Goal: Task Accomplishment & Management: Complete application form

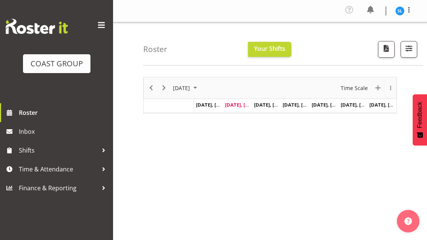
click at [54, 166] on span "Time & Attendance" at bounding box center [58, 169] width 79 height 11
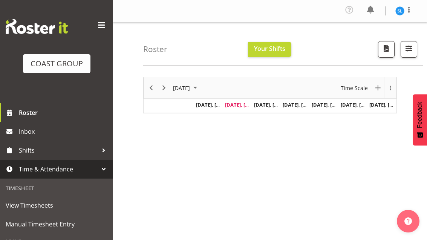
click at [52, 224] on span "Manual Timesheet Entry" at bounding box center [57, 224] width 102 height 11
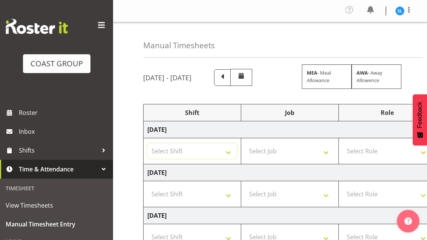
click at [226, 156] on select "Select Shift D+B @ [PERSON_NAME] D+B Build D+B Build NZACA D+B Build Tech Day […" at bounding box center [192, 151] width 90 height 15
select select "24997"
click at [299, 153] on select "Select Job 1 Carlton Events 1 [PERSON_NAME][GEOGRAPHIC_DATA] 1 [PERSON_NAME][GE…" at bounding box center [290, 151] width 90 height 15
select select "69"
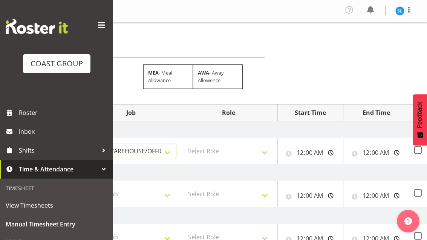
scroll to position [0, 154]
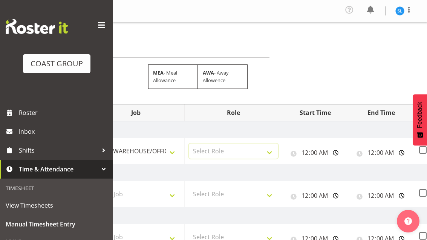
click at [265, 158] on select "Select Role EHS AKL D+B" at bounding box center [234, 151] width 90 height 15
select select "194"
click at [333, 153] on input "00:00:00" at bounding box center [315, 152] width 58 height 15
type input "06:00:00"
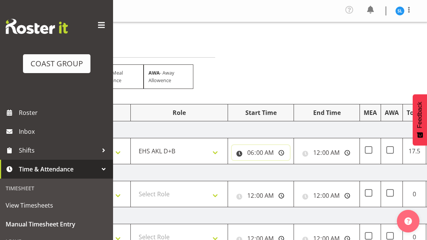
scroll to position [0, 209]
click at [335, 158] on input "00:00:00" at bounding box center [327, 152] width 58 height 15
type input "07:30:00"
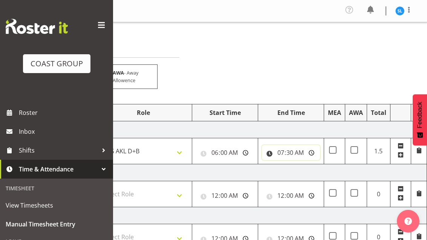
scroll to position [0, 244]
click at [398, 156] on span at bounding box center [401, 155] width 6 height 6
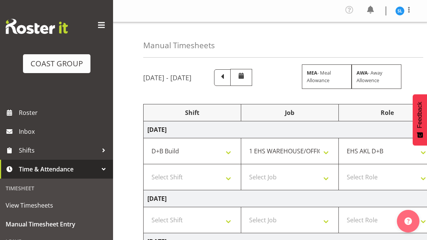
scroll to position [0, 0]
click at [175, 178] on select "Select Shift D+B @ [PERSON_NAME] D+B Build D+B Build NZACA D+B Build Tech Day […" at bounding box center [192, 177] width 90 height 15
select select "24997"
click at [310, 179] on select "Select Job 1 Carlton Events 1 [PERSON_NAME][GEOGRAPHIC_DATA] 1 [PERSON_NAME][GE…" at bounding box center [290, 177] width 90 height 15
select select "10270"
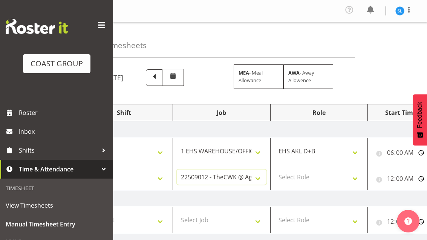
scroll to position [0, 65]
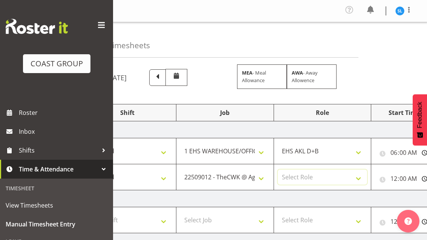
click at [342, 183] on select "Select Role EHS AKL D+B" at bounding box center [323, 177] width 90 height 15
select select "194"
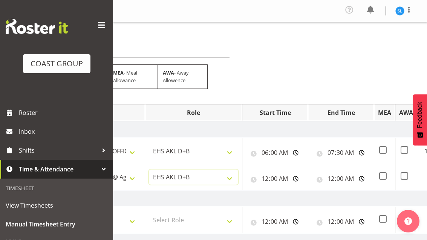
scroll to position [0, 186]
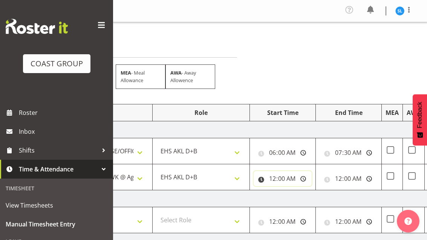
click at [293, 180] on input "00:00:00" at bounding box center [283, 178] width 58 height 15
type input "07:30:00"
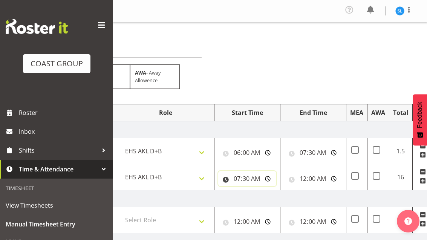
scroll to position [0, 227]
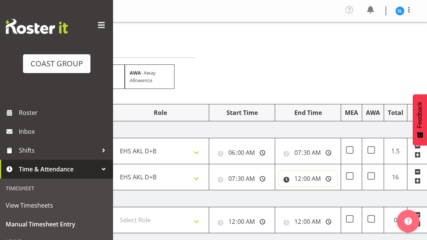
click at [317, 181] on input "00:00:00" at bounding box center [308, 178] width 58 height 15
type input "10:00:00"
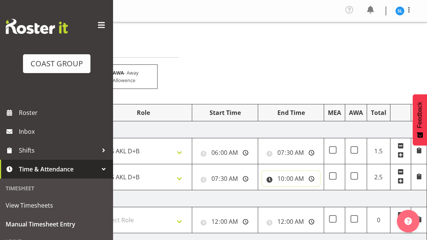
scroll to position [0, 244]
click at [401, 183] on span at bounding box center [401, 181] width 6 height 6
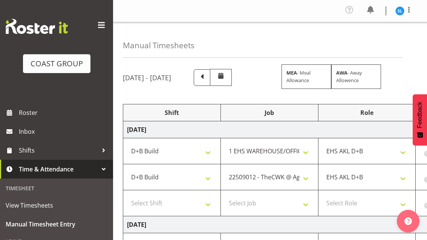
scroll to position [0, 20]
click at [153, 207] on select "Select Shift D+B @ [PERSON_NAME] D+B Build D+B Build NZACA D+B Build Tech Day […" at bounding box center [172, 203] width 90 height 15
select select "24997"
click at [299, 199] on select "Select Job 1 Carlton Events 1 [PERSON_NAME][GEOGRAPHIC_DATA] 1 [PERSON_NAME][GE…" at bounding box center [270, 203] width 90 height 15
select select "10496"
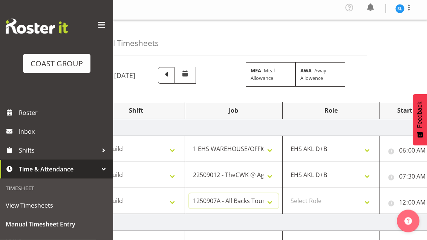
scroll to position [2, 0]
click at [345, 204] on select "Select Role EHS AKL D+B" at bounding box center [332, 200] width 90 height 15
select select "194"
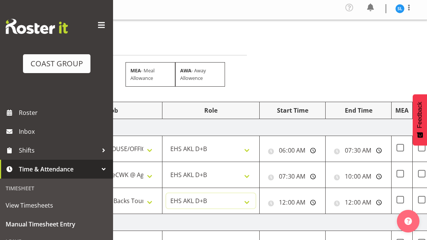
scroll to position [0, 177]
click at [303, 204] on input "00:00:00" at bounding box center [292, 202] width 58 height 15
type input "10:00:00"
click at [363, 205] on input "00:00:00" at bounding box center [358, 202] width 58 height 15
type input "14:30:00"
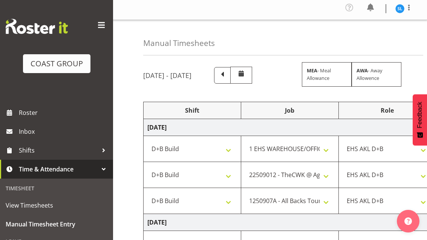
scroll to position [0, 0]
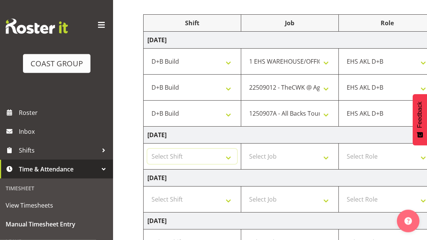
click at [224, 163] on select "Select Shift D+B @ [PERSON_NAME] D+B Build D+B Build NZACA D+B Build Tech Day […" at bounding box center [192, 156] width 90 height 15
select select "24997"
click at [311, 156] on select "Select Job 1 Carlton Events 1 [PERSON_NAME][GEOGRAPHIC_DATA] 1 [PERSON_NAME][GE…" at bounding box center [290, 156] width 90 height 15
select select "69"
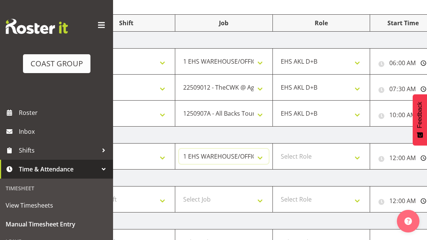
scroll to position [0, 68]
click at [343, 156] on select "Select Role EHS AKL D+B" at bounding box center [320, 156] width 90 height 15
select select "194"
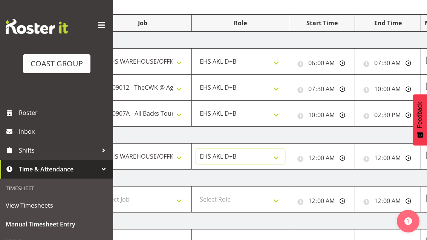
scroll to position [0, 154]
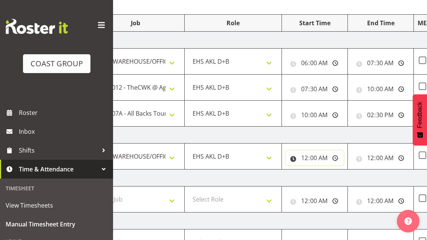
click at [324, 158] on input "00:00:00" at bounding box center [315, 157] width 58 height 15
type input "06:00:00"
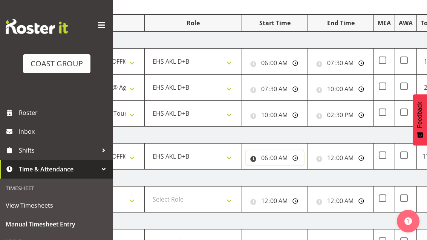
scroll to position [0, 201]
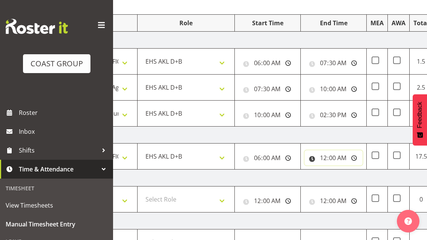
click at [341, 154] on input "00:00:00" at bounding box center [334, 157] width 58 height 15
type input "07:30:00"
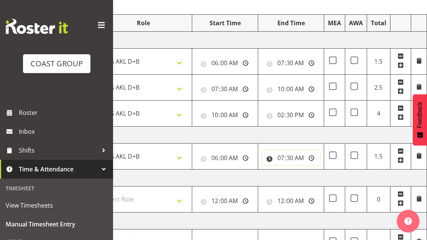
scroll to position [0, 244]
click at [401, 164] on span at bounding box center [401, 161] width 6 height 8
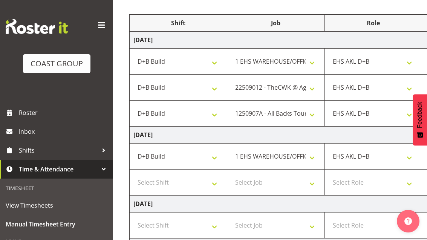
scroll to position [0, 9]
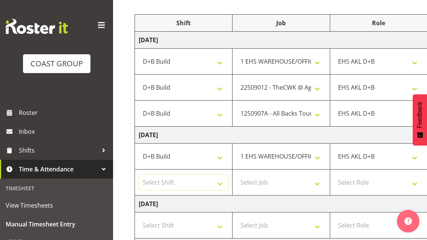
click at [162, 189] on select "Select Shift D+B @ [PERSON_NAME] D+B Build D+B Build NZACA D+B Build Tech Day […" at bounding box center [184, 182] width 90 height 15
select select "24997"
click at [303, 187] on select "Select Job 1 Carlton Events 1 [PERSON_NAME][GEOGRAPHIC_DATA] 1 [PERSON_NAME][GE…" at bounding box center [281, 182] width 90 height 15
select select "10496"
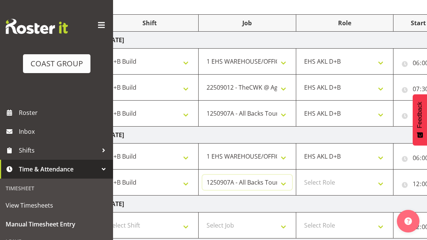
scroll to position [0, 46]
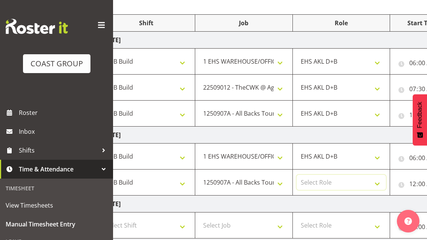
click at [347, 184] on select "Select Role EHS AKL D+B" at bounding box center [342, 182] width 90 height 15
select select "194"
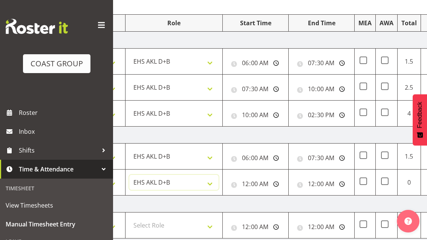
scroll to position [0, 207]
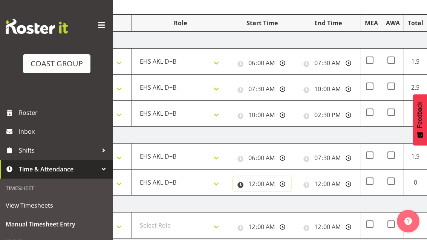
click at [276, 183] on input "00:00:00" at bounding box center [262, 183] width 58 height 15
type input "07:30:00"
click at [342, 188] on input "00:00:00" at bounding box center [328, 183] width 58 height 15
type input "14:30:00"
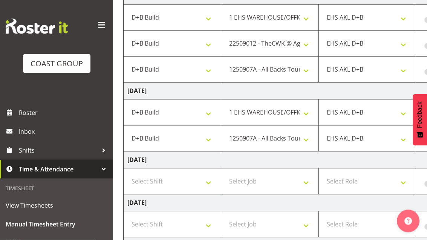
scroll to position [134, 0]
click at [152, 183] on select "Select Shift D+B @ [PERSON_NAME] D+B Build D+B Build NZACA D+B Build Tech Day […" at bounding box center [172, 181] width 90 height 15
select select "24997"
click at [302, 184] on select "Select Job 1 Carlton Events 1 [PERSON_NAME][GEOGRAPHIC_DATA] 1 [PERSON_NAME][GE…" at bounding box center [270, 181] width 90 height 15
select select "69"
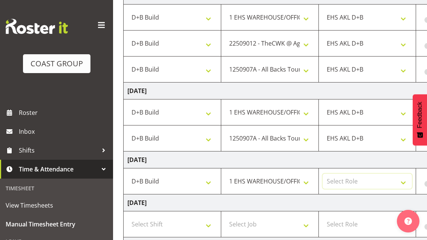
click at [356, 179] on select "Select Role EHS AKL D+B" at bounding box center [368, 181] width 90 height 15
select select "194"
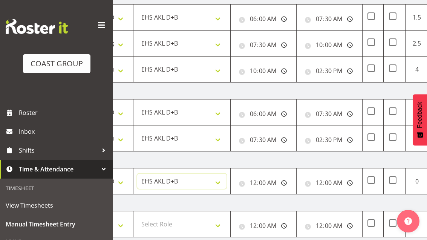
scroll to position [0, 205]
click at [278, 179] on input "00:00:00" at bounding box center [264, 182] width 58 height 15
type input "07:30:00"
click at [339, 184] on input "00:00:00" at bounding box center [330, 182] width 58 height 15
type input "14:30:00"
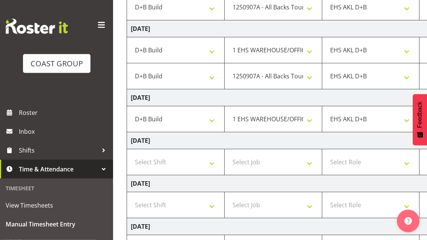
scroll to position [196, 0]
click at [143, 162] on select "Select Shift D+B @ [PERSON_NAME] D+B Build D+B Build NZACA D+B Build Tech Day […" at bounding box center [176, 162] width 90 height 15
select select "24997"
click at [301, 163] on select "Select Job 1 Carlton Events 1 [PERSON_NAME][GEOGRAPHIC_DATA] 1 [PERSON_NAME][GE…" at bounding box center [274, 162] width 90 height 15
select select "69"
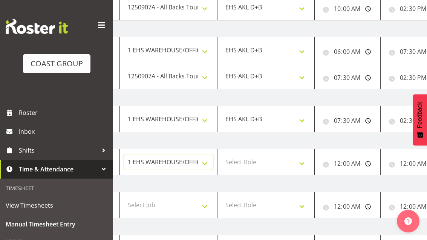
scroll to position [0, 124]
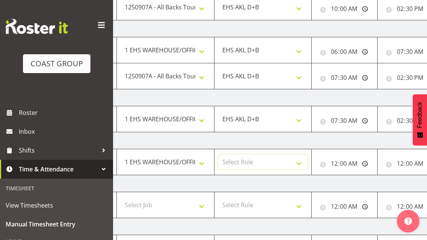
click at [287, 162] on select "Select Role EHS AKL D+B" at bounding box center [263, 162] width 90 height 15
select select "194"
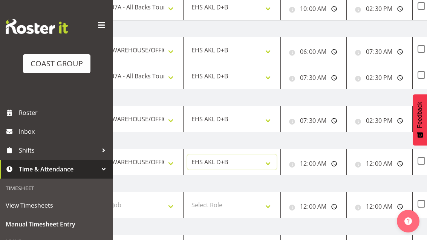
scroll to position [0, 156]
click at [322, 160] on input "00:00:00" at bounding box center [313, 163] width 58 height 15
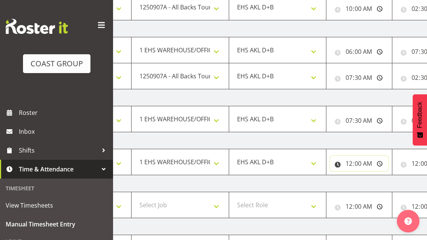
scroll to position [0, 110]
click at [371, 165] on input "00:00:00" at bounding box center [359, 163] width 58 height 15
type input "09:00:00"
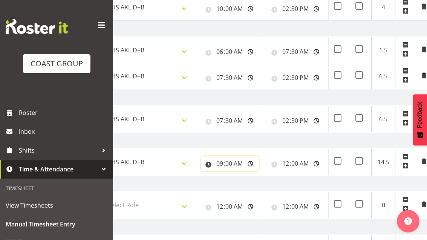
scroll to position [0, 241]
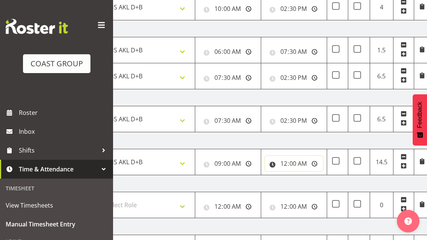
click at [302, 165] on input "00:00:00" at bounding box center [294, 163] width 58 height 15
type input "14:00:00"
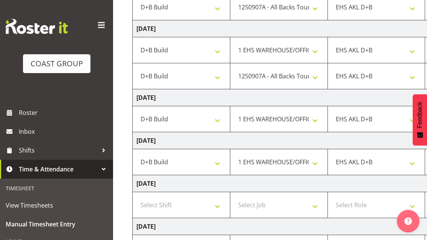
scroll to position [0, 10]
click at [156, 210] on select "Select Shift D+B @ [PERSON_NAME] D+B Build D+B Build NZACA D+B Build Tech Day […" at bounding box center [182, 205] width 90 height 15
select select "24997"
click at [307, 207] on select "Select Job 1 Carlton Events 1 [PERSON_NAME][GEOGRAPHIC_DATA] 1 [PERSON_NAME][GE…" at bounding box center [280, 205] width 90 height 15
select select "69"
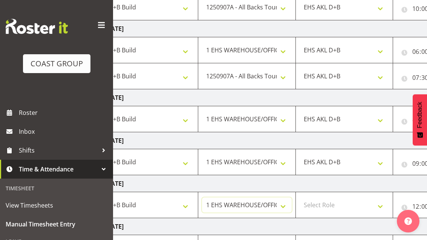
scroll to position [0, 58]
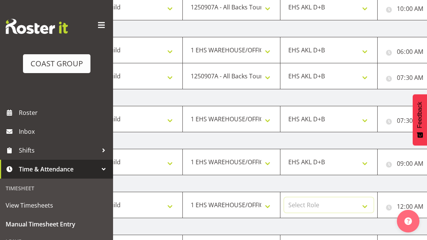
click at [340, 207] on select "Select Role EHS AKL D+B" at bounding box center [329, 205] width 90 height 15
select select "194"
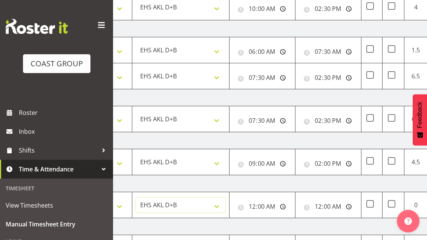
scroll to position [0, 207]
click at [271, 209] on input "00:00:00" at bounding box center [262, 206] width 58 height 15
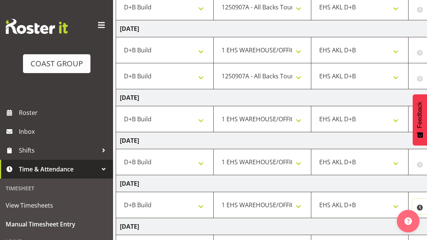
scroll to position [0, 31]
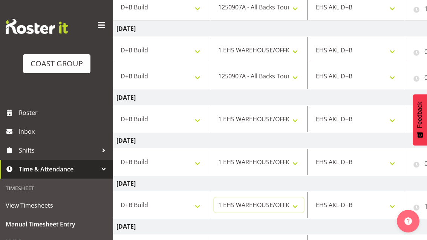
click at [283, 209] on select "1 Carlton Events 1 [PERSON_NAME] 1 [PERSON_NAME][GEOGRAPHIC_DATA] 1 EHS WAREHOU…" at bounding box center [259, 205] width 90 height 15
select select "8955"
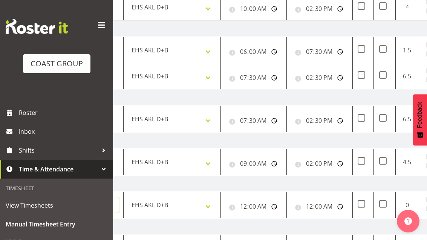
scroll to position [0, 218]
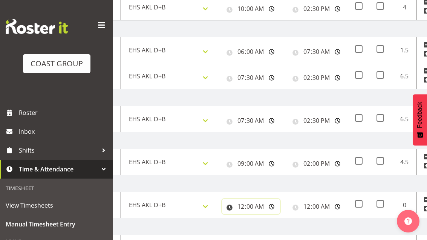
click at [262, 206] on input "00:00:00" at bounding box center [251, 206] width 58 height 15
type input "06:00:00"
click at [329, 207] on input "00:00:00" at bounding box center [317, 206] width 58 height 15
type input "13:00:00"
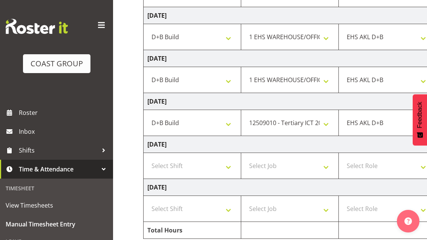
scroll to position [0, 0]
click at [231, 170] on select "Select Shift D+B @ [PERSON_NAME] D+B Build D+B Build NZACA D+B Build Tech Day […" at bounding box center [192, 165] width 90 height 15
select select "24997"
click at [311, 166] on select "Select Job 1 Carlton Events 1 [PERSON_NAME][GEOGRAPHIC_DATA] 1 [PERSON_NAME][GE…" at bounding box center [290, 165] width 90 height 15
click at [323, 169] on select "1 Carlton Events 1 [PERSON_NAME] 1 [PERSON_NAME][GEOGRAPHIC_DATA] 1 EHS WAREHOU…" at bounding box center [290, 165] width 90 height 15
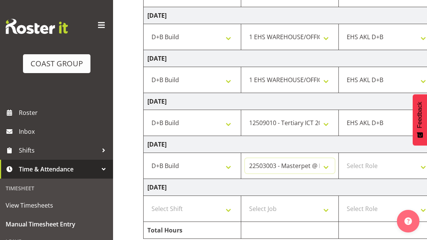
click at [314, 161] on select "1 Carlton Events 1 [PERSON_NAME] 1 [PERSON_NAME][GEOGRAPHIC_DATA] 1 EHS WAREHOU…" at bounding box center [290, 165] width 90 height 15
click at [316, 169] on select "1 Carlton Events 1 [PERSON_NAME] 1 [PERSON_NAME][GEOGRAPHIC_DATA] 1 EHS WAREHOU…" at bounding box center [290, 165] width 90 height 15
select select "69"
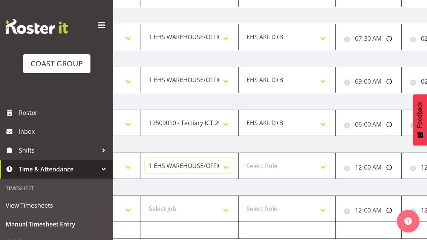
scroll to position [0, 97]
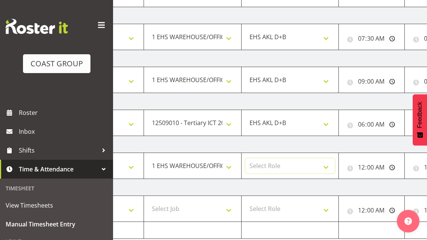
click at [310, 172] on select "Select Role EHS AKL D+B" at bounding box center [291, 165] width 90 height 15
select select "194"
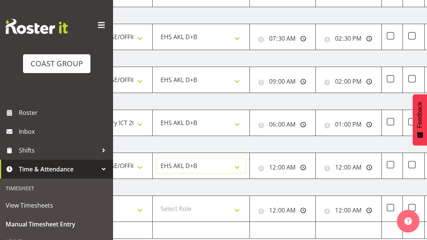
scroll to position [0, 175]
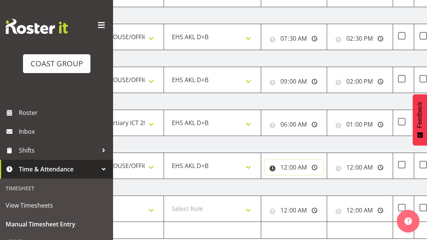
click at [311, 169] on input "00:00:00" at bounding box center [294, 167] width 58 height 15
type input "06:00:00"
click at [357, 168] on input "00:00:00" at bounding box center [360, 167] width 58 height 15
type input "13:30:00"
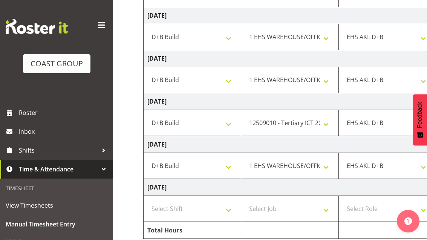
scroll to position [0, 0]
click at [226, 215] on select "Select Shift D+B @ [PERSON_NAME] D+B Build D+B Build NZACA D+B Build Tech Day […" at bounding box center [192, 208] width 90 height 15
select select "24997"
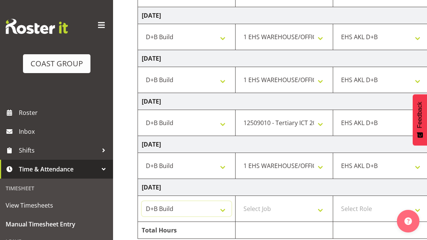
scroll to position [0, 8]
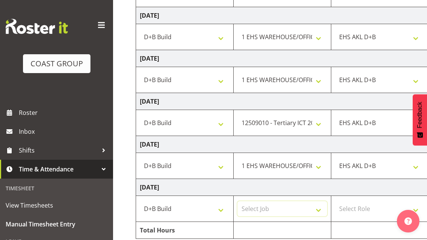
click at [306, 211] on select "Select Job 1 Carlton Events 1 [PERSON_NAME][GEOGRAPHIC_DATA] 1 [PERSON_NAME][GE…" at bounding box center [283, 208] width 90 height 15
select select "69"
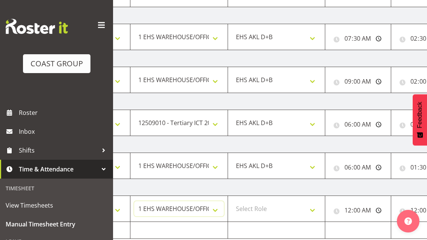
scroll to position [0, 114]
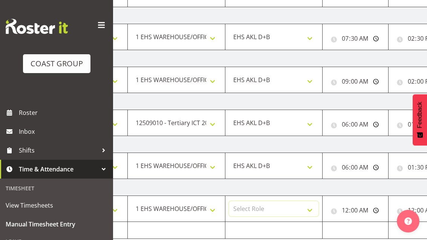
click at [299, 209] on select "Select Role EHS AKL D+B" at bounding box center [274, 208] width 90 height 15
select select "194"
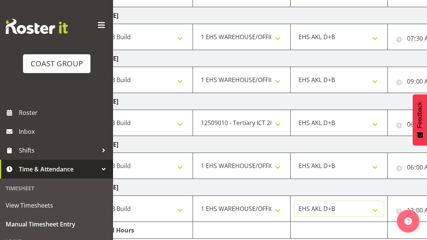
scroll to position [0, 37]
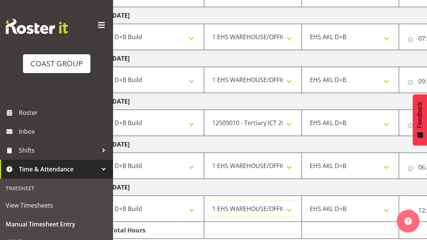
click at [277, 213] on select "1 Carlton Events 1 [PERSON_NAME] 1 [PERSON_NAME][GEOGRAPHIC_DATA] 1 EHS WAREHOU…" at bounding box center [253, 208] width 90 height 15
select select "9447"
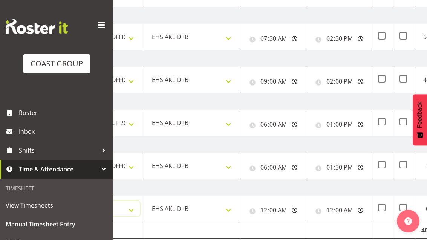
scroll to position [0, 200]
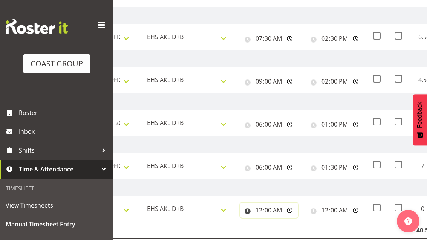
click at [283, 213] on input "00:00:00" at bounding box center [269, 210] width 58 height 15
type input "06:00:00"
click at [343, 213] on input "00:00:00" at bounding box center [335, 210] width 58 height 15
type input "11:00:00"
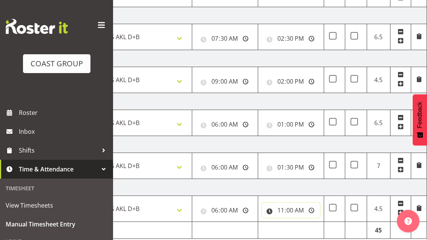
scroll to position [0, 244]
click at [399, 217] on span at bounding box center [401, 213] width 6 height 8
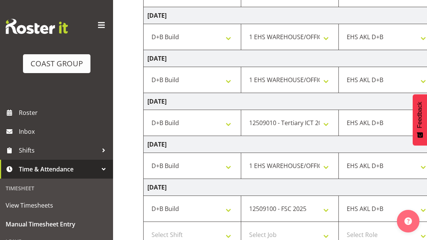
scroll to position [0, 0]
click at [174, 237] on select "Select Shift D+B @ [PERSON_NAME] D+B Build D+B Build NZACA D+B Build Tech Day […" at bounding box center [192, 234] width 90 height 15
select select "24997"
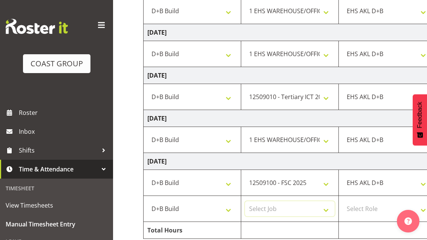
click at [299, 216] on select "Select Job 1 Carlton Events 1 [PERSON_NAME][GEOGRAPHIC_DATA] 1 [PERSON_NAME][GE…" at bounding box center [290, 208] width 90 height 15
click at [313, 209] on select "1 Carlton Events 1 [PERSON_NAME] 1 [PERSON_NAME][GEOGRAPHIC_DATA] 1 EHS WAREHOU…" at bounding box center [290, 208] width 90 height 15
select select "69"
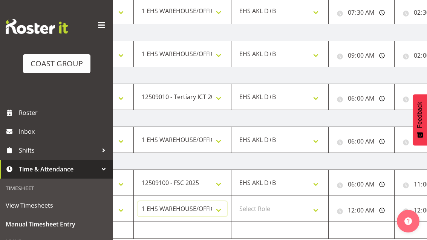
scroll to position [0, 110]
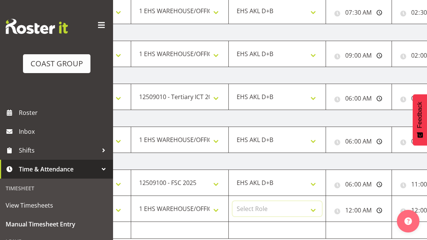
click at [316, 213] on select "Select Role EHS AKL D+B" at bounding box center [278, 208] width 90 height 15
select select "194"
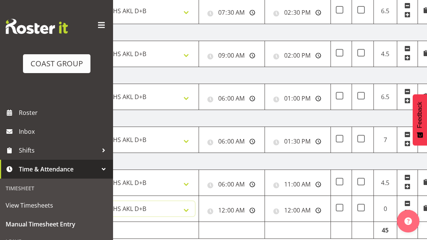
scroll to position [0, 227]
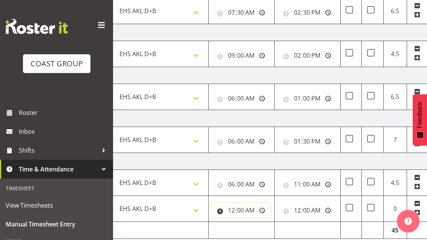
click at [259, 212] on input "00:00:00" at bounding box center [242, 210] width 58 height 15
type input "11:00:00"
click at [320, 211] on input "00:00:00" at bounding box center [308, 210] width 58 height 15
type input "14:30:00"
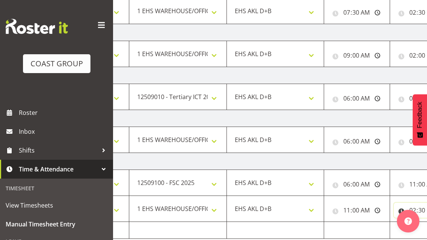
scroll to position [0, 112]
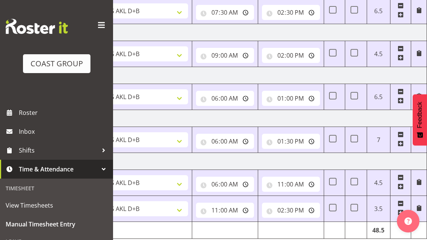
scroll to position [0, 244]
